Goal: Task Accomplishment & Management: Use online tool/utility

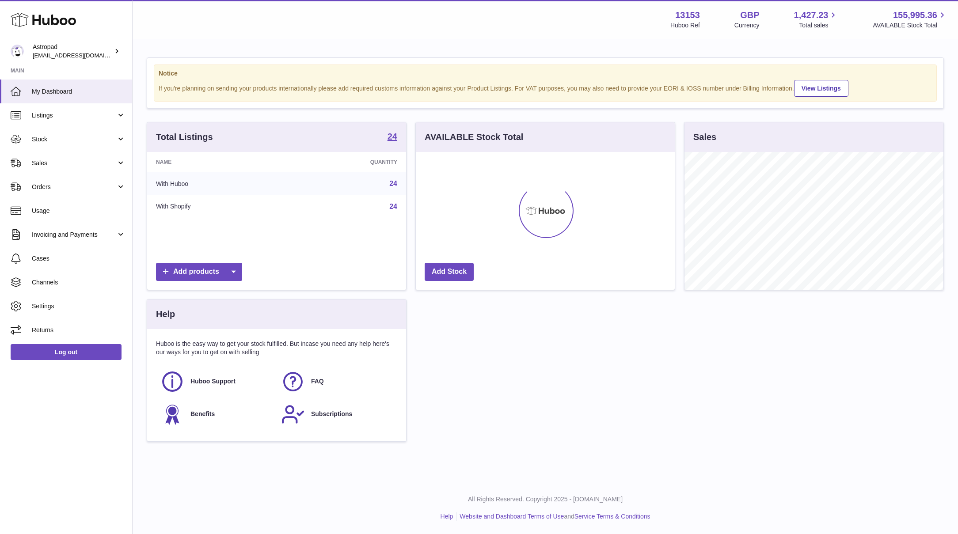
scroll to position [138, 259]
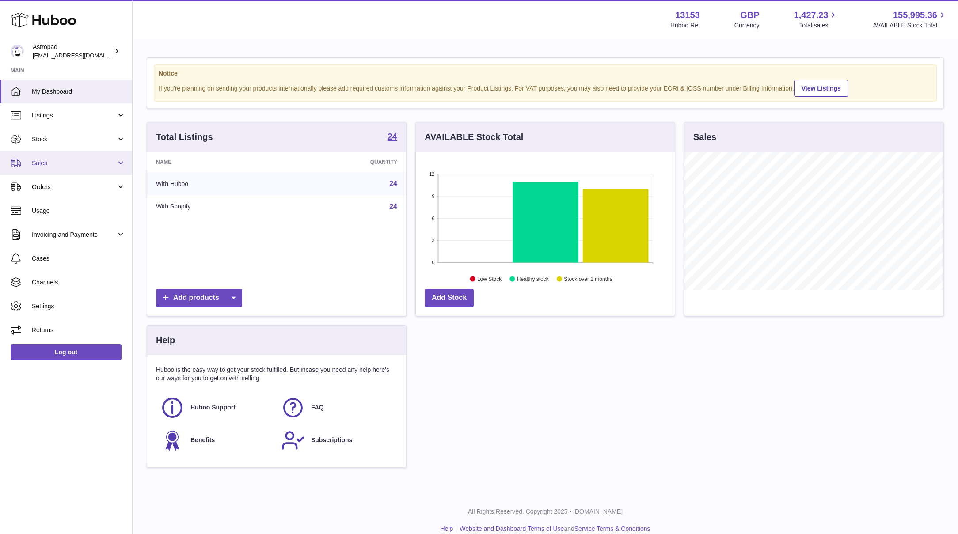
click at [36, 164] on span "Sales" at bounding box center [74, 163] width 84 height 8
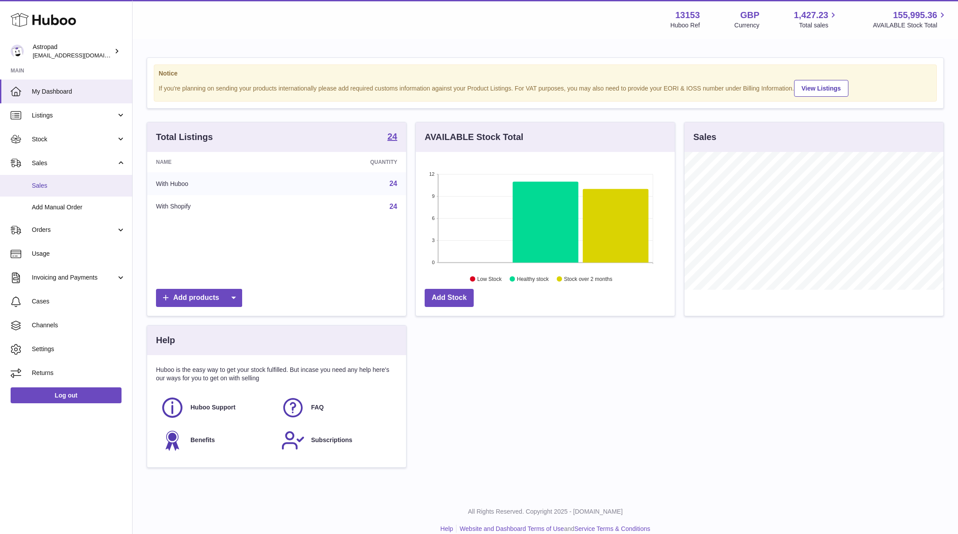
click at [45, 185] on span "Sales" at bounding box center [79, 186] width 94 height 8
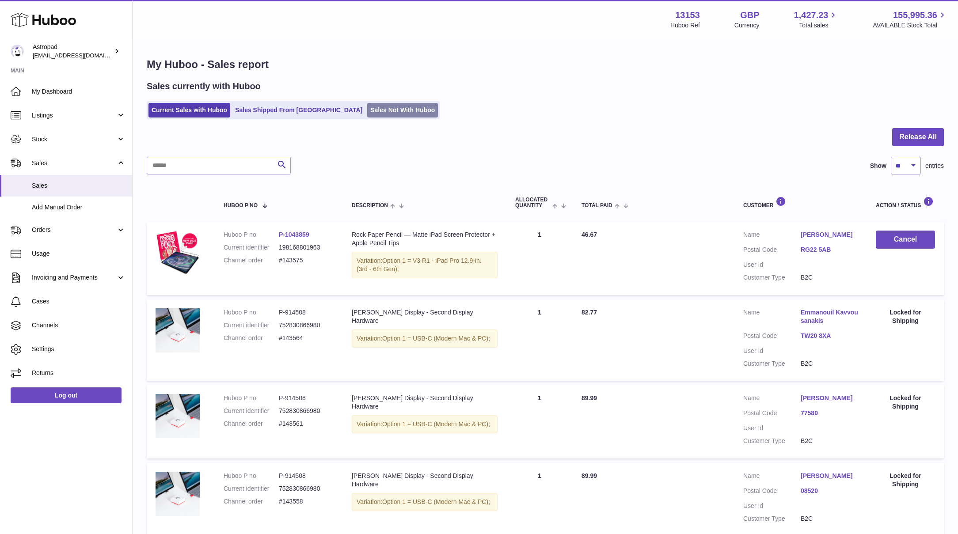
click at [367, 113] on link "Sales Not With Huboo" at bounding box center [402, 110] width 71 height 15
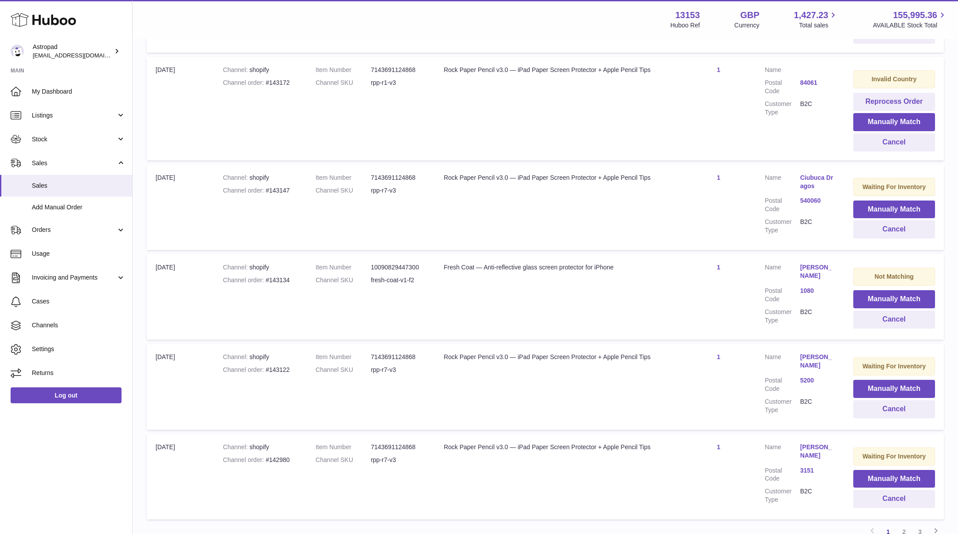
scroll to position [743, 0]
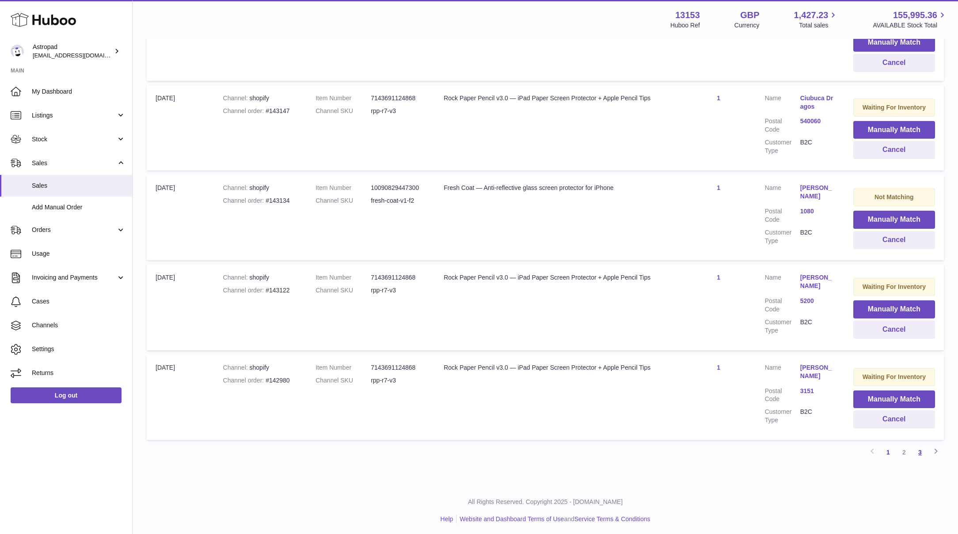
click at [922, 451] on link "3" at bounding box center [920, 453] width 16 height 16
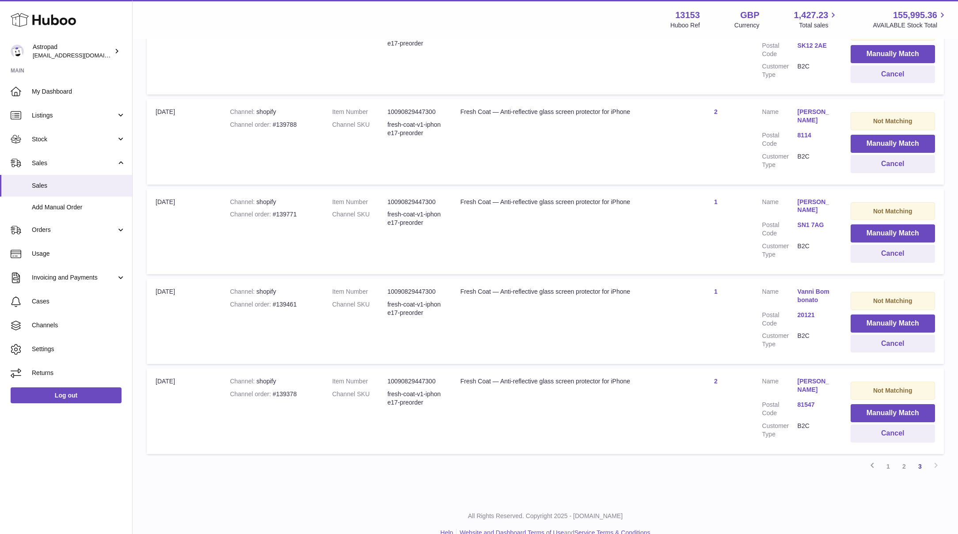
scroll to position [513, 0]
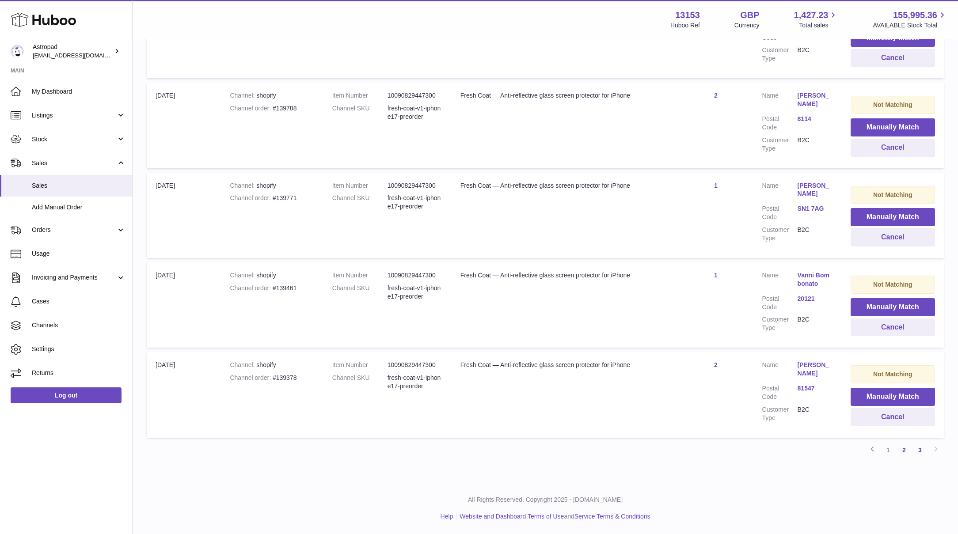
click at [906, 450] on link "2" at bounding box center [905, 451] width 16 height 16
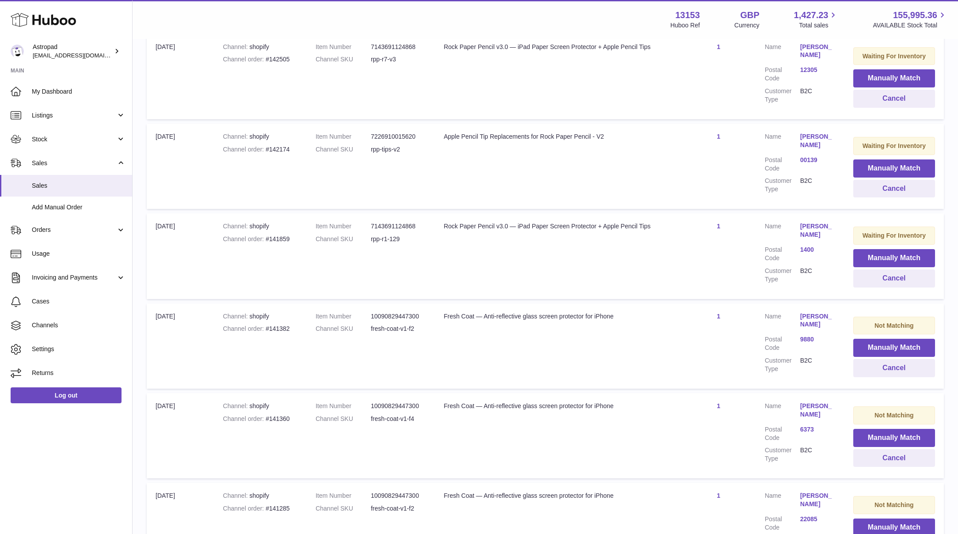
scroll to position [374, 0]
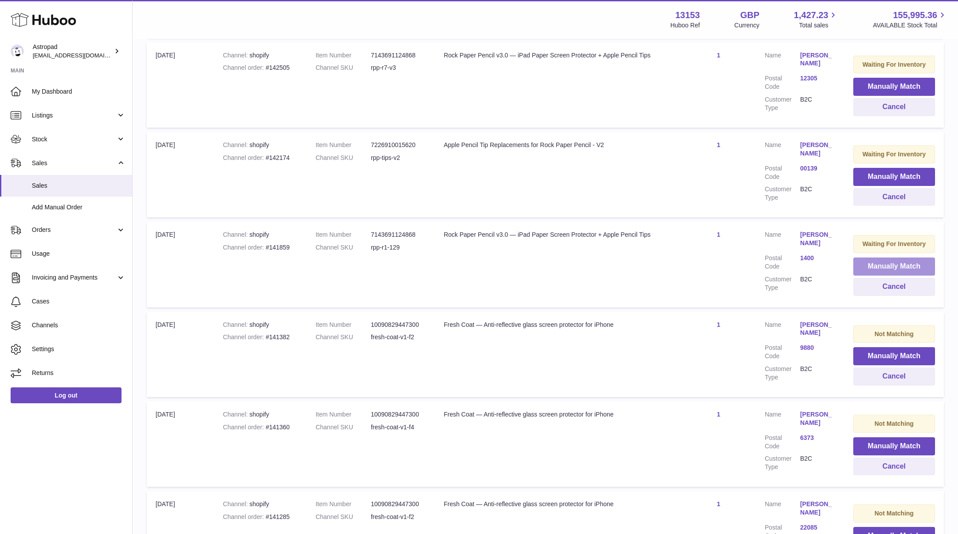
click at [861, 260] on button "Manually Match" at bounding box center [895, 267] width 82 height 18
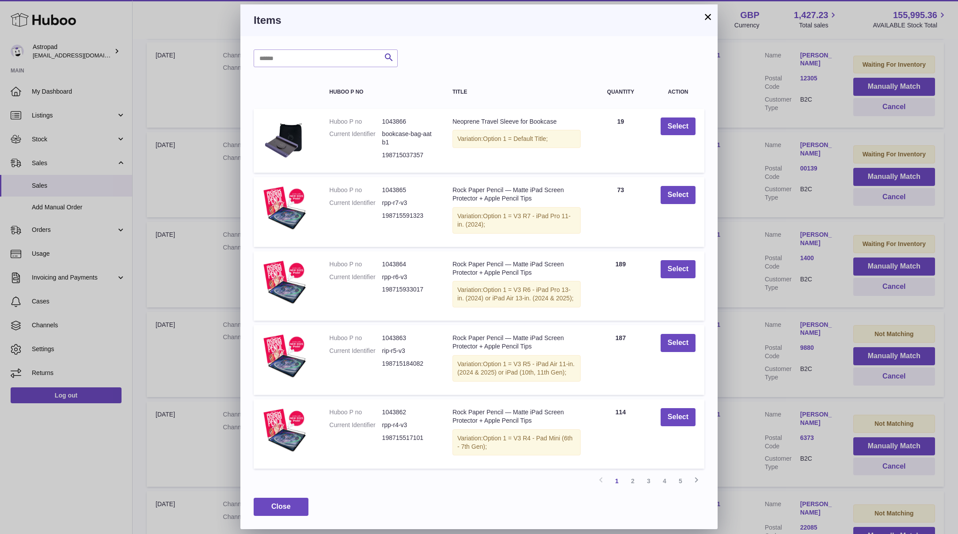
click at [708, 19] on button "×" at bounding box center [708, 16] width 11 height 11
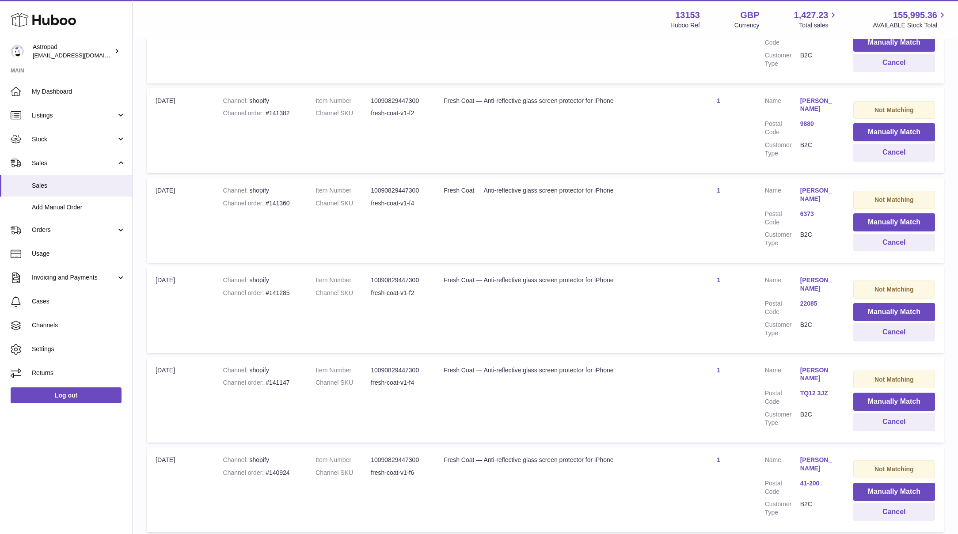
scroll to position [685, 0]
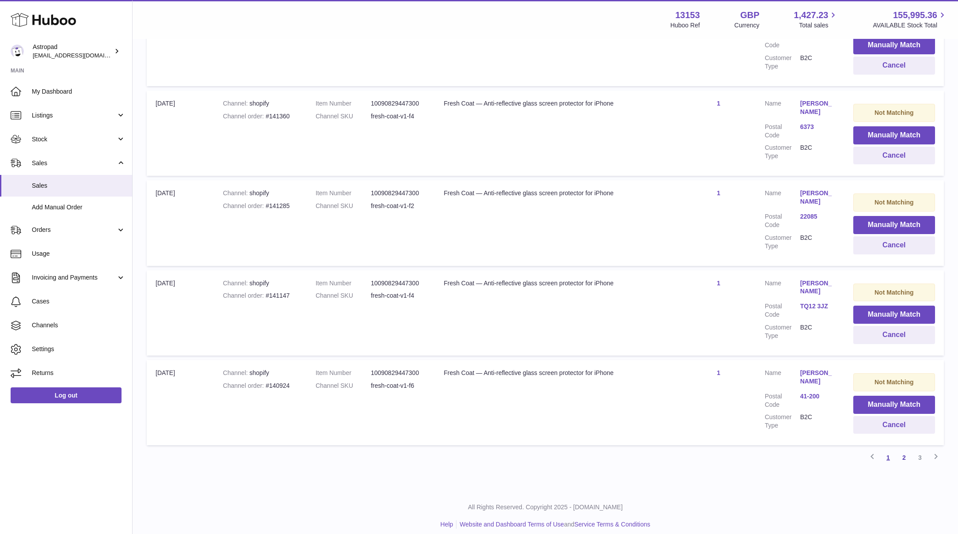
click at [890, 452] on link "1" at bounding box center [889, 458] width 16 height 16
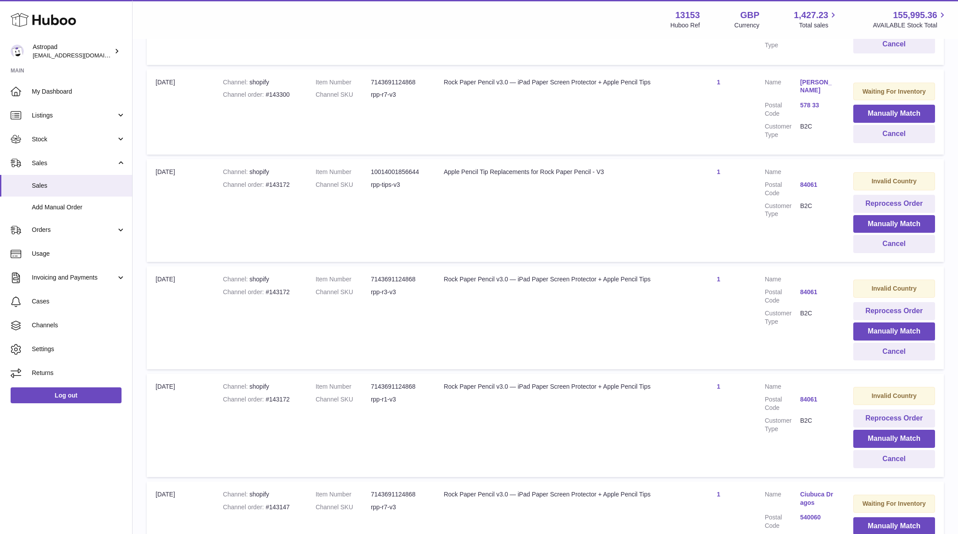
scroll to position [340, 0]
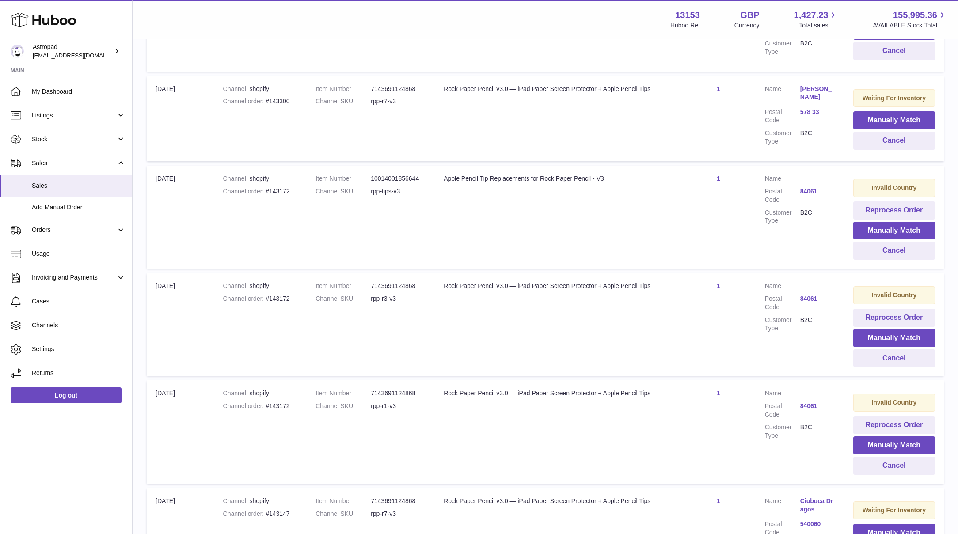
click at [885, 184] on strong "Invalid Country" at bounding box center [894, 187] width 45 height 7
click at [894, 225] on button "Manually Match" at bounding box center [895, 231] width 82 height 18
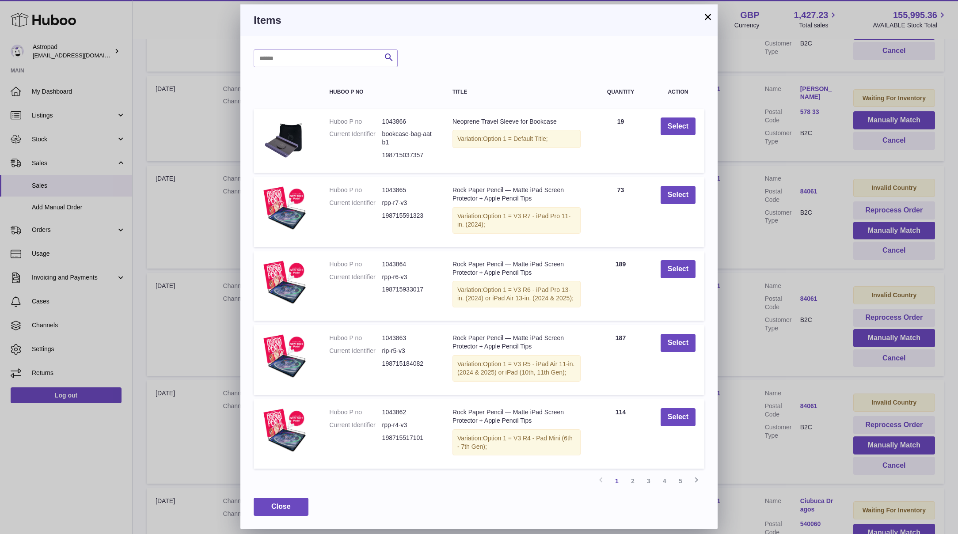
click at [709, 15] on button "×" at bounding box center [708, 16] width 11 height 11
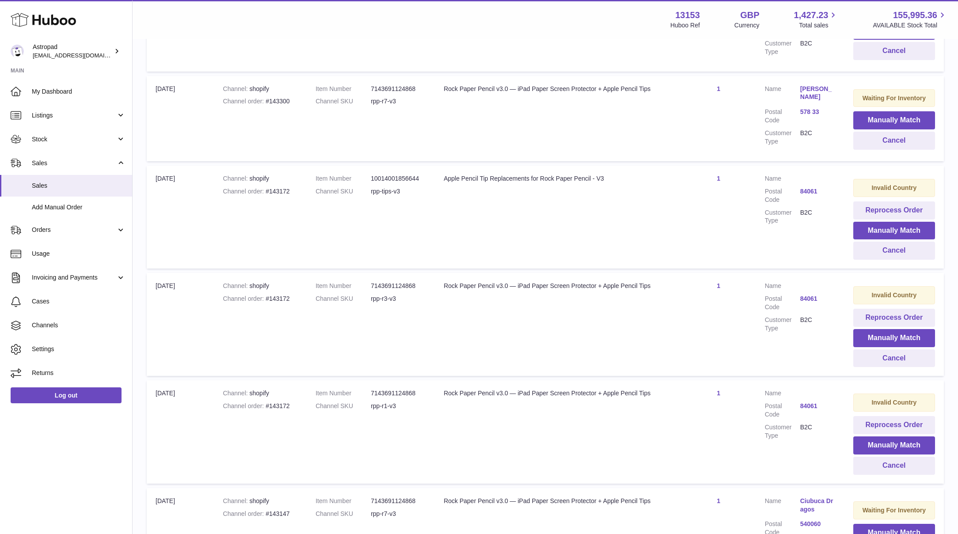
click at [813, 189] on link "84061" at bounding box center [818, 191] width 35 height 8
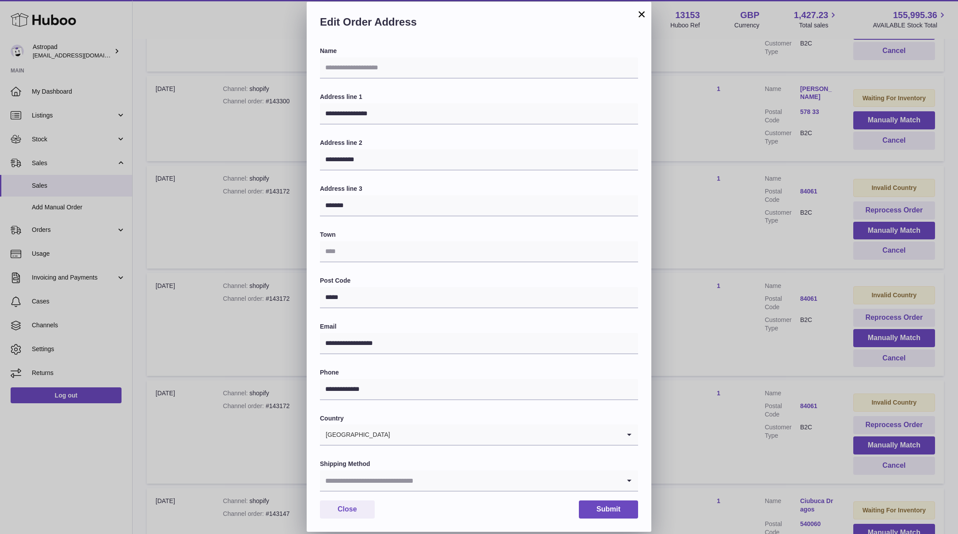
click at [640, 17] on button "×" at bounding box center [642, 14] width 11 height 11
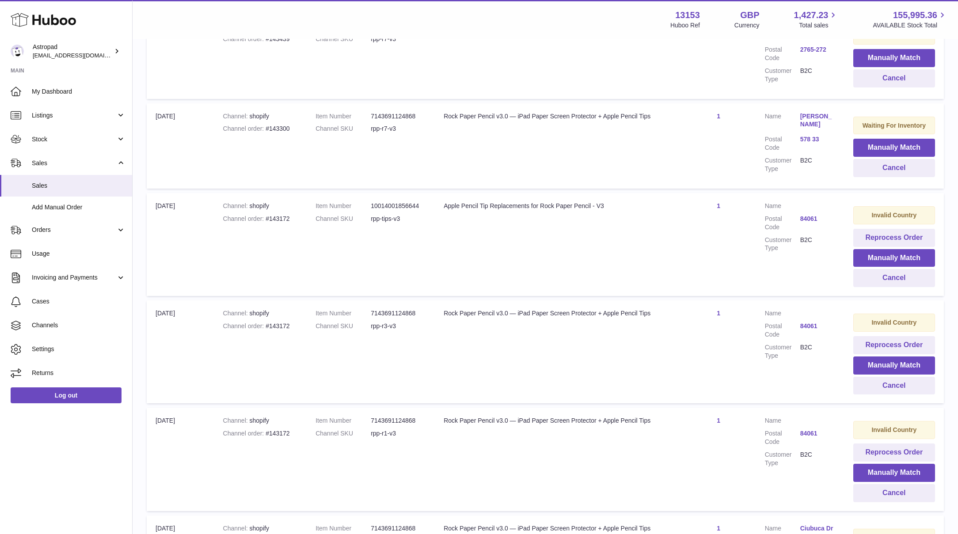
scroll to position [346, 0]
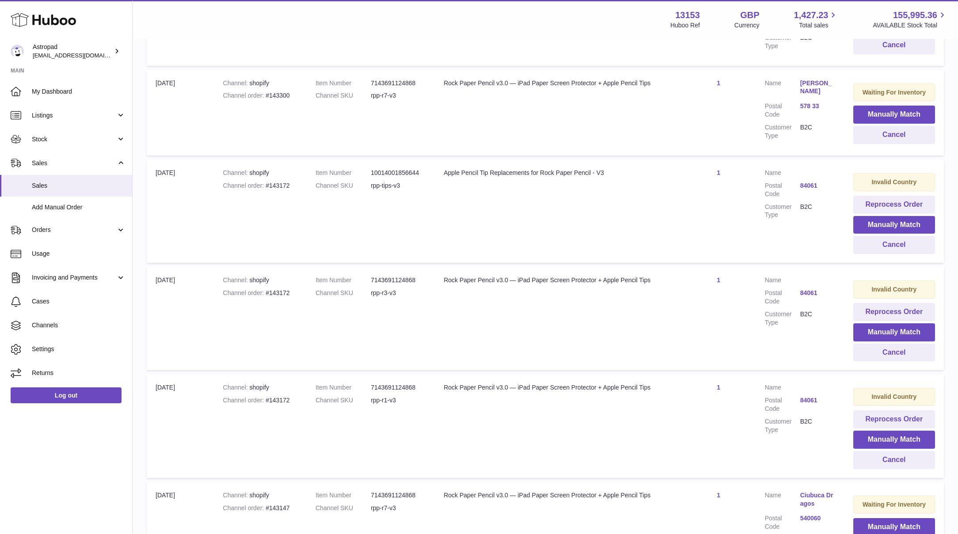
click at [949, 479] on div "My Huboo - Sales Not With Huboo Sales Not With Huboo Current Sales with Huboo S…" at bounding box center [546, 288] width 826 height 1188
